Goal: Task Accomplishment & Management: Use online tool/utility

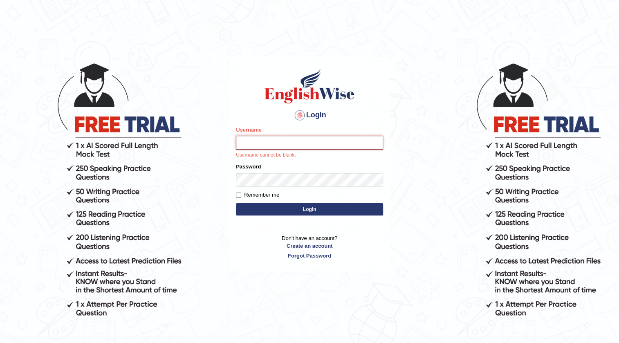
click at [271, 145] on input "Username" at bounding box center [309, 143] width 147 height 14
type input "pernegul"
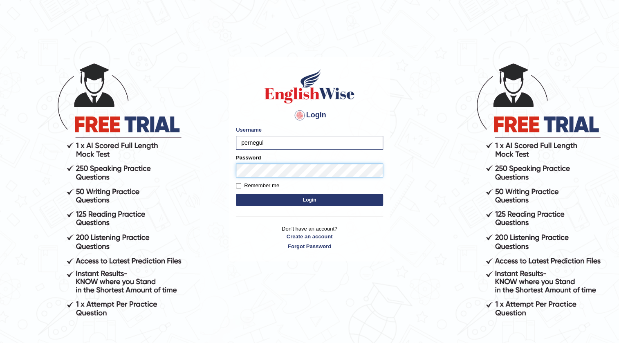
click at [236, 194] on button "Login" at bounding box center [309, 200] width 147 height 12
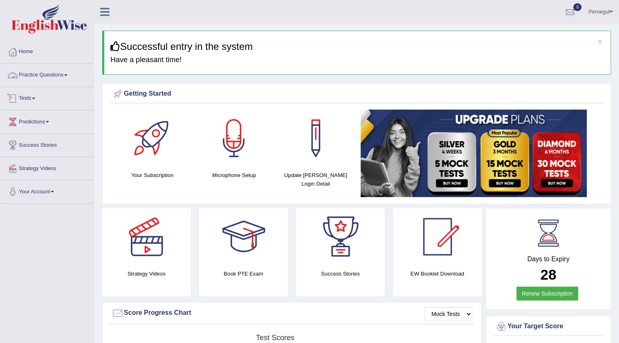
click at [28, 93] on link "Tests" at bounding box center [46, 97] width 93 height 20
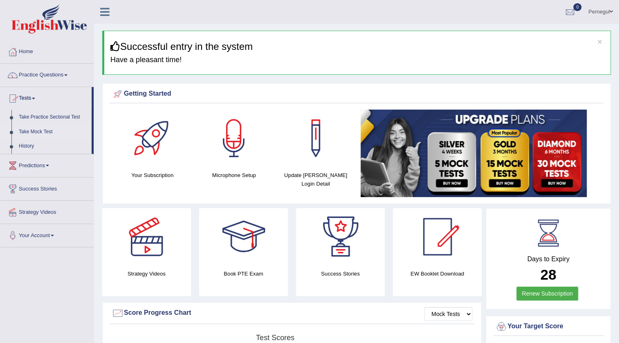
click at [38, 130] on link "Take Mock Test" at bounding box center [53, 132] width 77 height 15
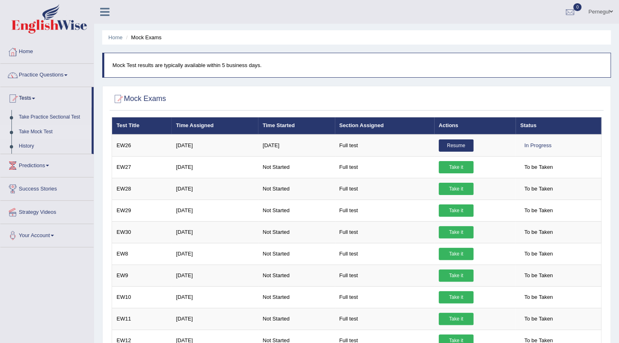
click at [31, 131] on link "Take Mock Test" at bounding box center [53, 132] width 77 height 15
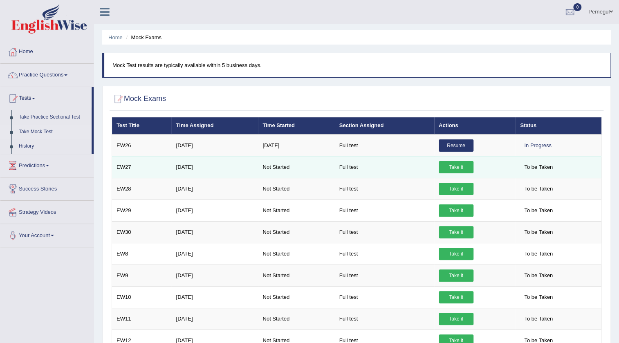
click at [459, 162] on link "Take it" at bounding box center [456, 167] width 35 height 12
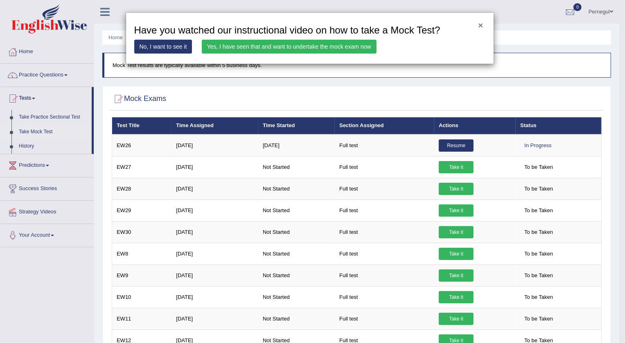
click at [480, 27] on button "×" at bounding box center [480, 25] width 5 height 9
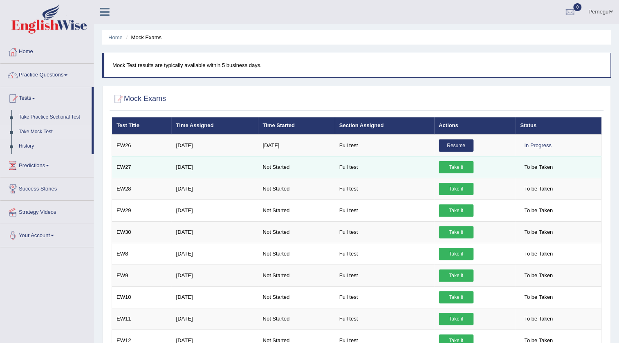
click at [451, 164] on link "Take it" at bounding box center [456, 167] width 35 height 12
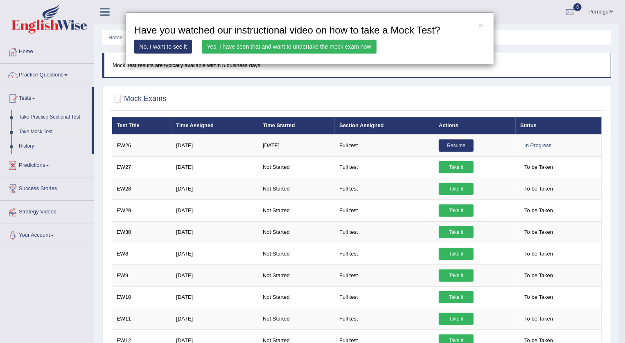
click at [217, 49] on link "Yes, I have seen that and want to undertake the mock exam now" at bounding box center [289, 47] width 175 height 14
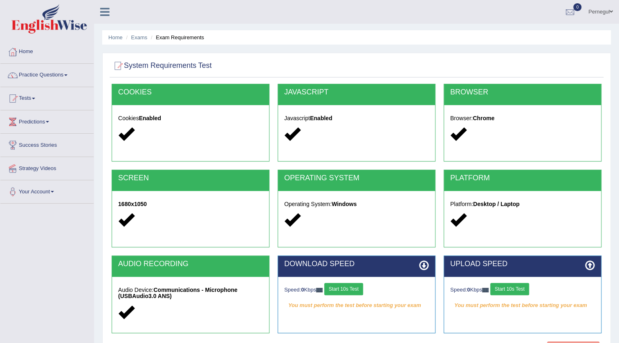
click at [338, 291] on button "Start 10s Test" at bounding box center [343, 289] width 39 height 12
click at [523, 291] on button "Start 10s Test" at bounding box center [510, 289] width 39 height 12
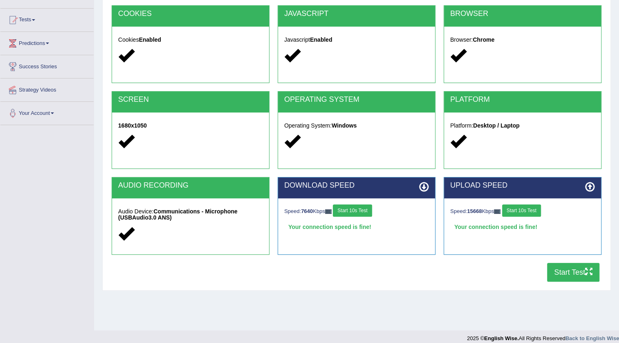
scroll to position [86, 0]
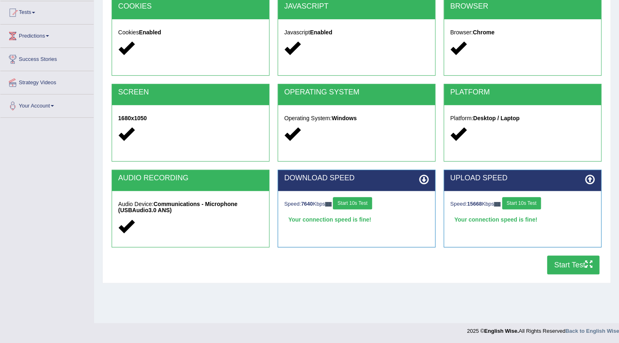
click at [561, 269] on button "Start Test" at bounding box center [573, 265] width 52 height 19
